Goal: Transaction & Acquisition: Purchase product/service

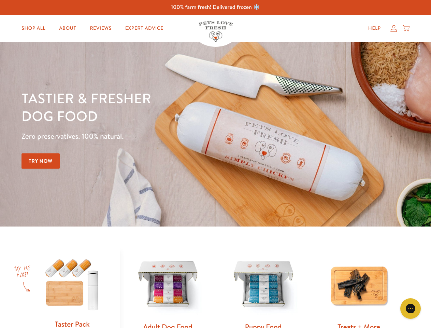
click at [216, 164] on div "Tastier & fresher dog food Zero preservatives. 100% natural. Try Now" at bounding box center [151, 134] width 259 height 90
click at [411, 308] on icon "Gorgias live chat" at bounding box center [410, 308] width 6 height 6
